Goal: Information Seeking & Learning: Learn about a topic

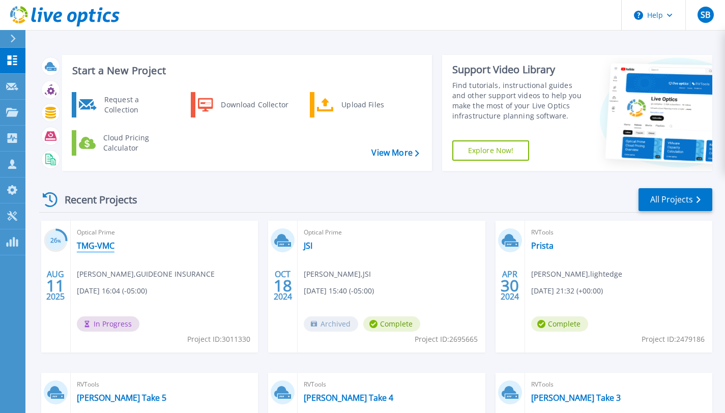
click at [102, 249] on link "TMG-VMC" at bounding box center [96, 246] width 38 height 10
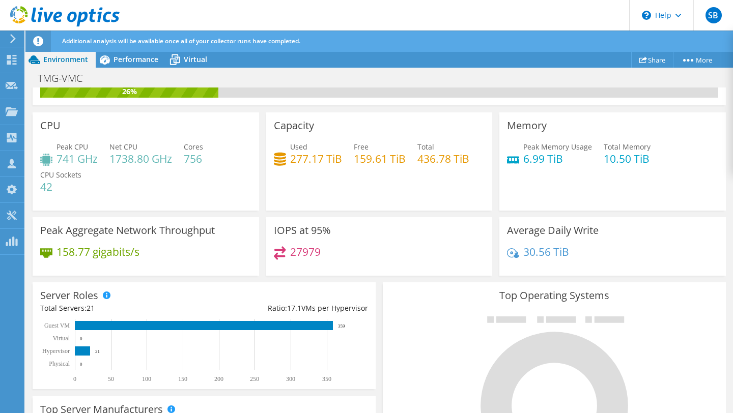
scroll to position [31, 0]
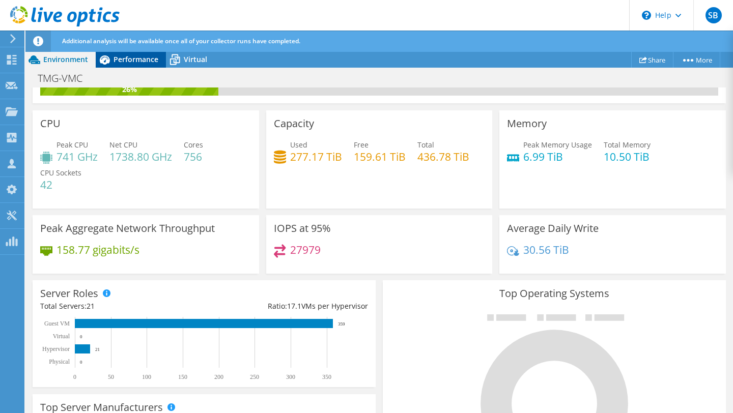
click at [135, 62] on span "Performance" at bounding box center [135, 59] width 45 height 10
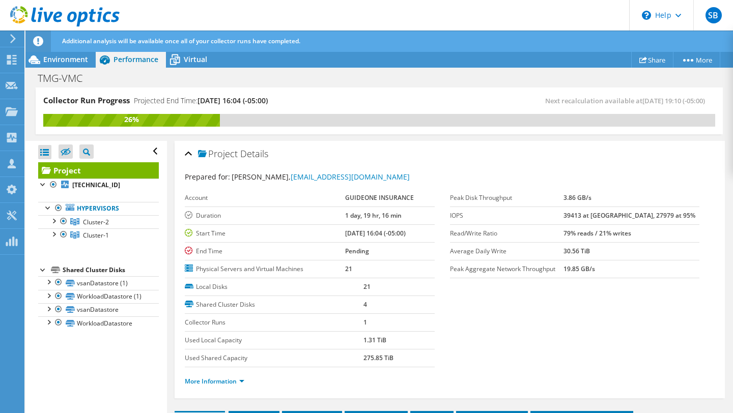
scroll to position [0, 0]
click at [52, 221] on div at bounding box center [53, 220] width 10 height 10
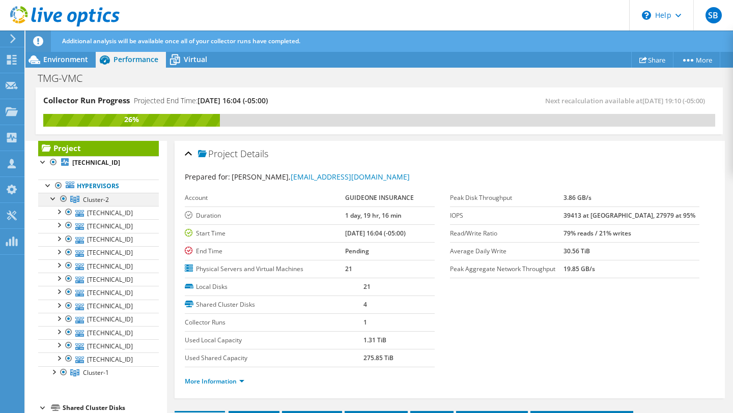
scroll to position [23, 0]
click at [50, 198] on div at bounding box center [53, 197] width 10 height 10
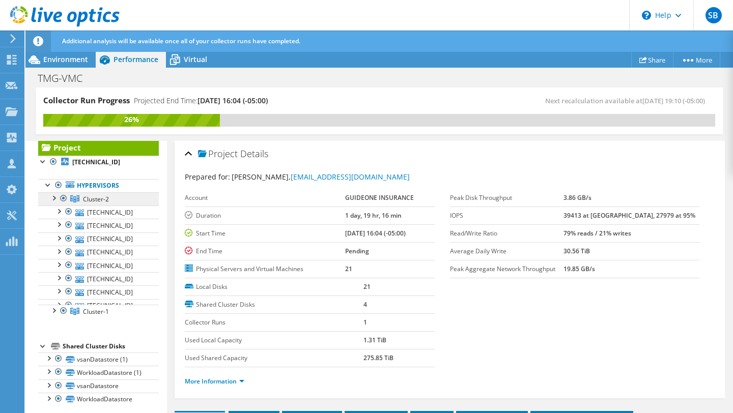
scroll to position [0, 0]
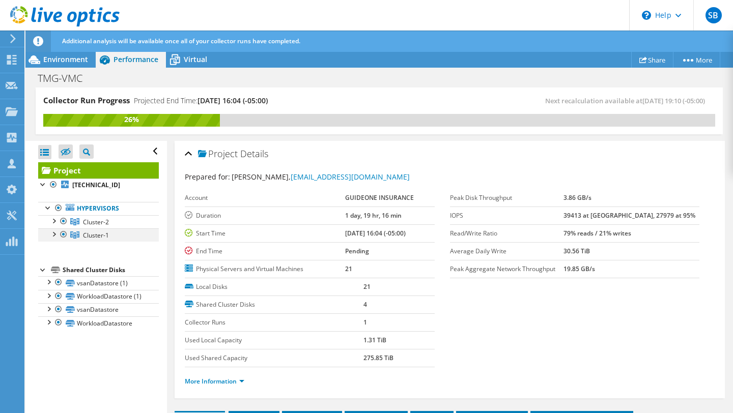
click at [53, 237] on div at bounding box center [53, 233] width 10 height 10
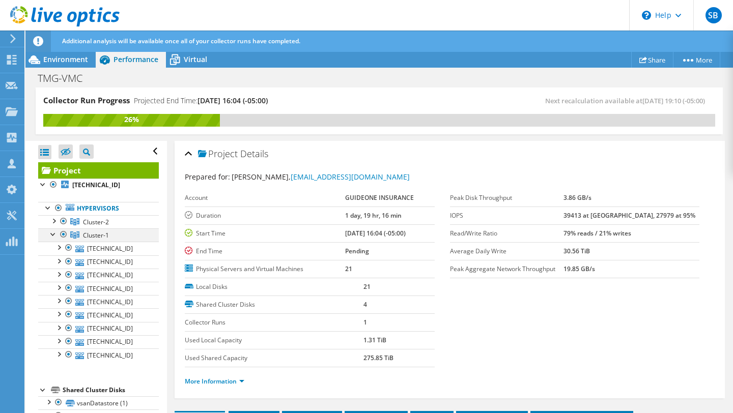
click at [53, 236] on div at bounding box center [53, 233] width 10 height 10
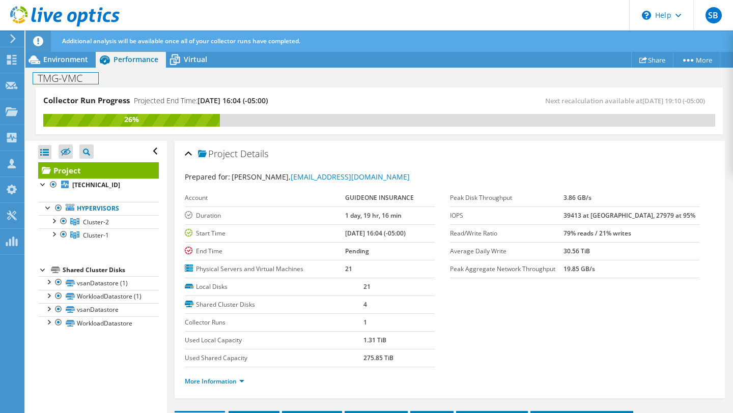
click at [72, 68] on div "TMG-VMC Print" at bounding box center [378, 78] width 707 height 20
click at [69, 63] on span "Environment" at bounding box center [65, 59] width 45 height 10
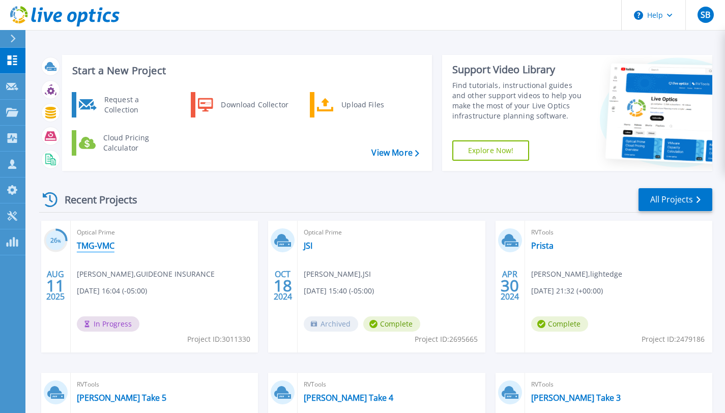
click at [96, 250] on link "TMG-VMC" at bounding box center [96, 246] width 38 height 10
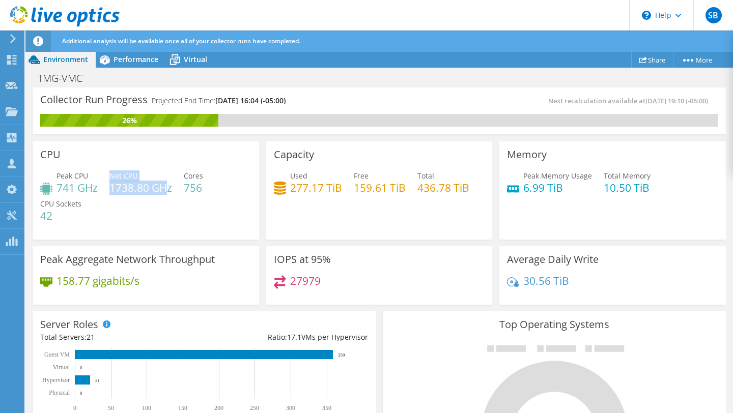
drag, startPoint x: 169, startPoint y: 189, endPoint x: 109, endPoint y: 194, distance: 60.2
click at [109, 194] on div "Peak CPU 741 GHz Net CPU 1738.80 GHz Cores 756 CPU Sockets 42" at bounding box center [145, 200] width 211 height 61
click at [140, 193] on h4 "1738.80 GHz" at bounding box center [140, 187] width 63 height 11
drag, startPoint x: 172, startPoint y: 189, endPoint x: 109, endPoint y: 189, distance: 62.6
click at [109, 189] on h4 "1738.80 GHz" at bounding box center [140, 187] width 63 height 11
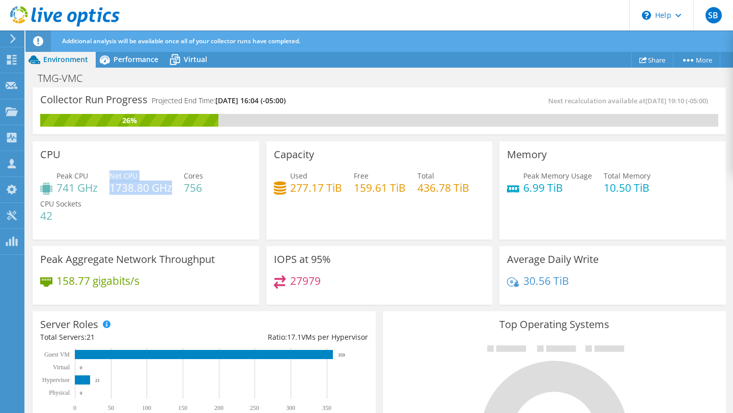
click at [114, 193] on h4 "1738.80 GHz" at bounding box center [140, 187] width 63 height 11
drag, startPoint x: 171, startPoint y: 192, endPoint x: 110, endPoint y: 189, distance: 61.7
click at [110, 189] on h4 "1738.80 GHz" at bounding box center [140, 187] width 63 height 11
drag, startPoint x: 91, startPoint y: 188, endPoint x: 58, endPoint y: 189, distance: 33.1
click at [58, 189] on h4 "741 GHz" at bounding box center [76, 187] width 41 height 11
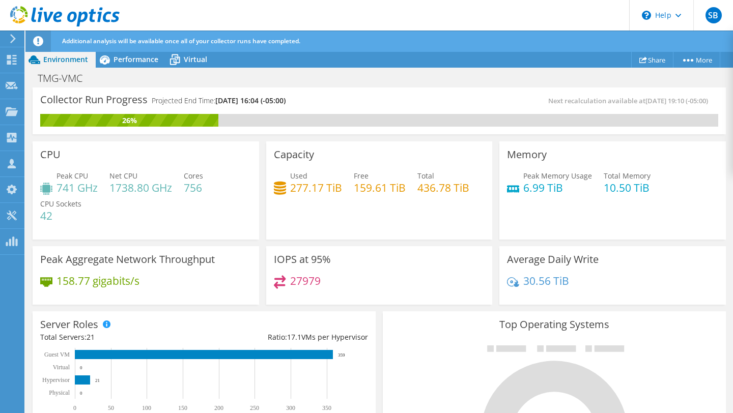
click at [338, 190] on h4 "277.17 TiB" at bounding box center [316, 187] width 52 height 11
click at [372, 196] on div "Used 277.17 TiB Free 159.61 TiB Total 436.78 TiB" at bounding box center [379, 186] width 211 height 33
drag, startPoint x: 398, startPoint y: 188, endPoint x: 361, endPoint y: 189, distance: 37.2
click at [361, 189] on h4 "159.61 TiB" at bounding box center [380, 187] width 52 height 11
click at [345, 288] on div "27979" at bounding box center [379, 286] width 211 height 22
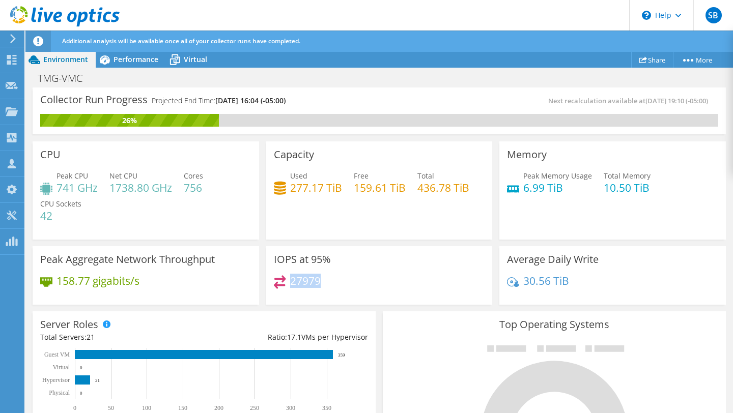
drag, startPoint x: 319, startPoint y: 284, endPoint x: 287, endPoint y: 284, distance: 31.5
click at [287, 284] on div "27979" at bounding box center [379, 286] width 211 height 22
